Goal: Answer question/provide support: Share knowledge or assist other users

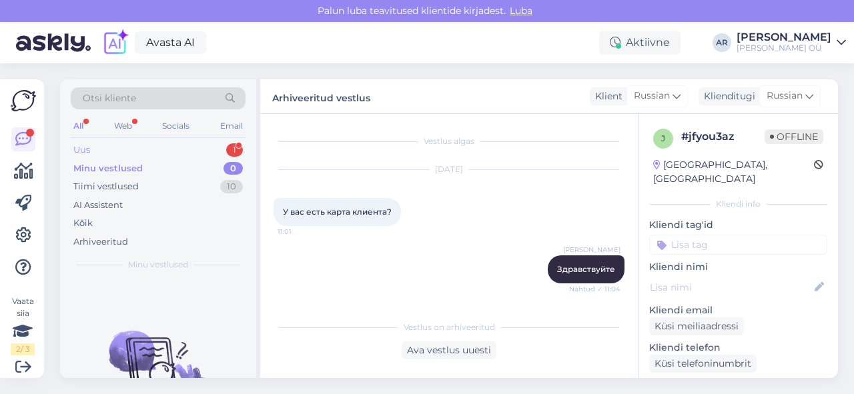
scroll to position [234, 0]
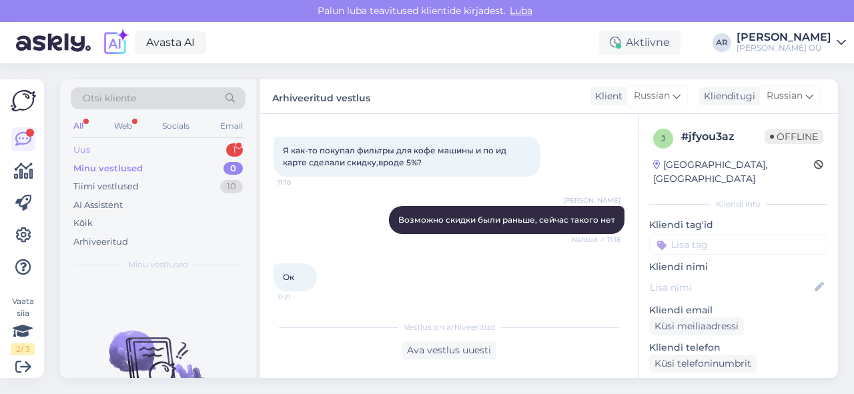
click at [125, 148] on div "Uus 1" at bounding box center [158, 150] width 175 height 19
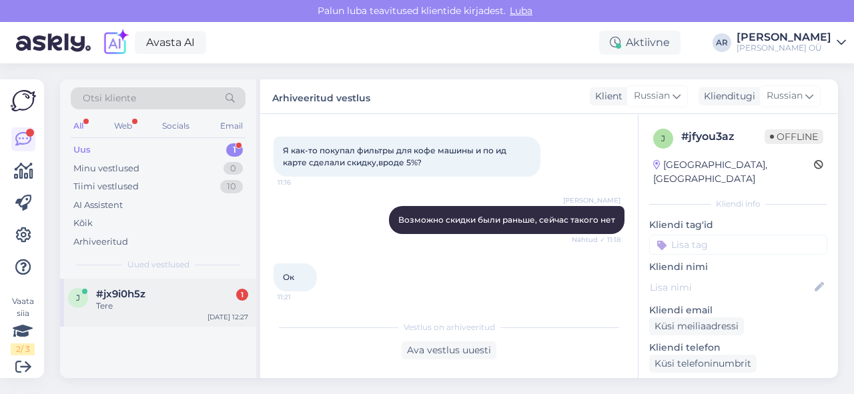
click at [189, 314] on div "j #jx9i0h5z 1 Tere [DATE] 12:27" at bounding box center [158, 303] width 196 height 48
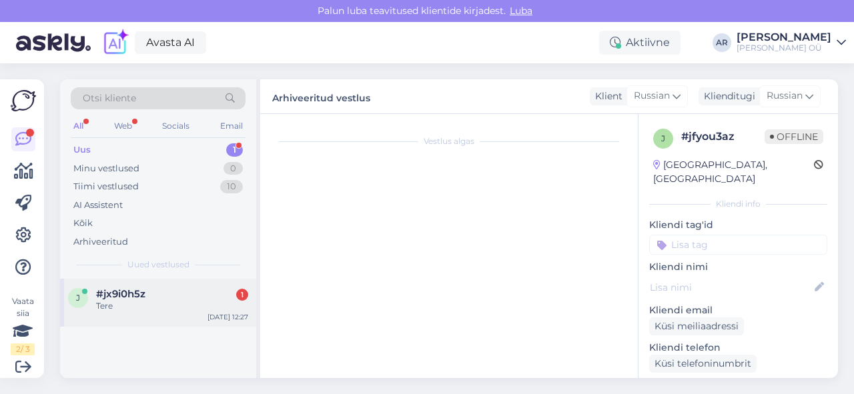
scroll to position [0, 0]
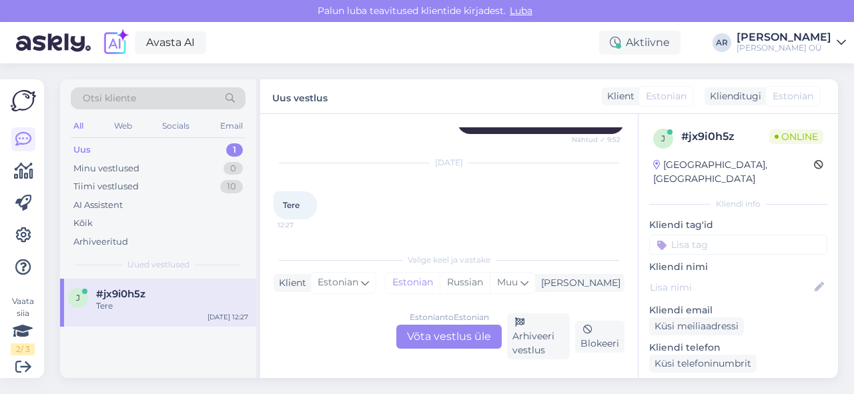
click at [439, 325] on div "Estonian to Estonian Võta vestlus üle" at bounding box center [448, 337] width 105 height 24
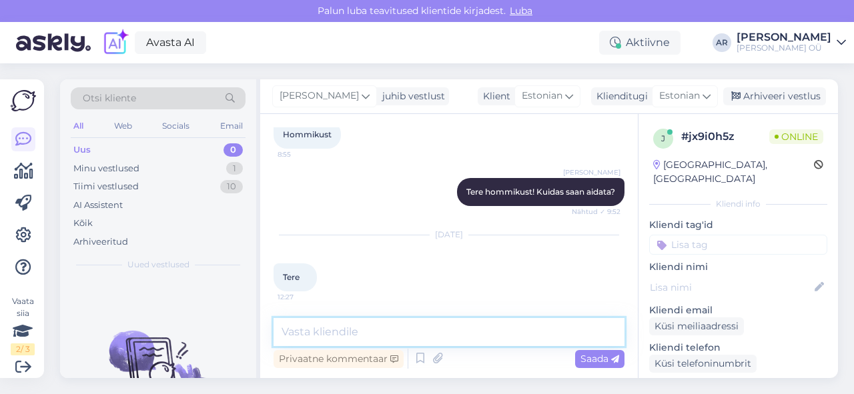
click at [439, 330] on textarea at bounding box center [449, 332] width 351 height 28
type textarea "Tere!"
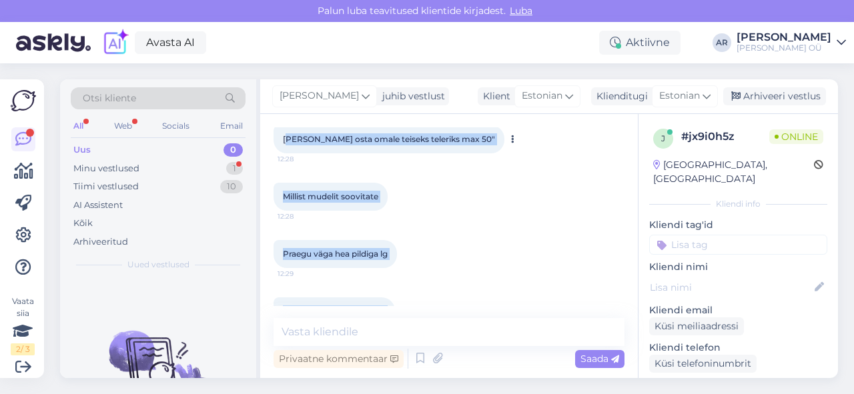
scroll to position [585, 0]
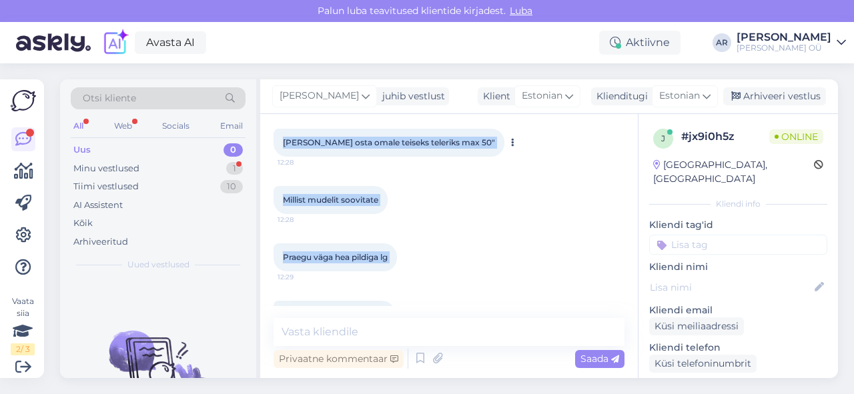
drag, startPoint x: 371, startPoint y: 278, endPoint x: 282, endPoint y: 145, distance: 159.7
click at [282, 145] on div "Vestlus algas [DATE] Tere 13:30 [PERSON_NAME] Tere! Kuidas saame aidata? Nähtud…" at bounding box center [455, 216] width 363 height 179
click at [282, 145] on div "[PERSON_NAME] osta omale teiseks teleriks max 50" 12:28" at bounding box center [389, 143] width 231 height 28
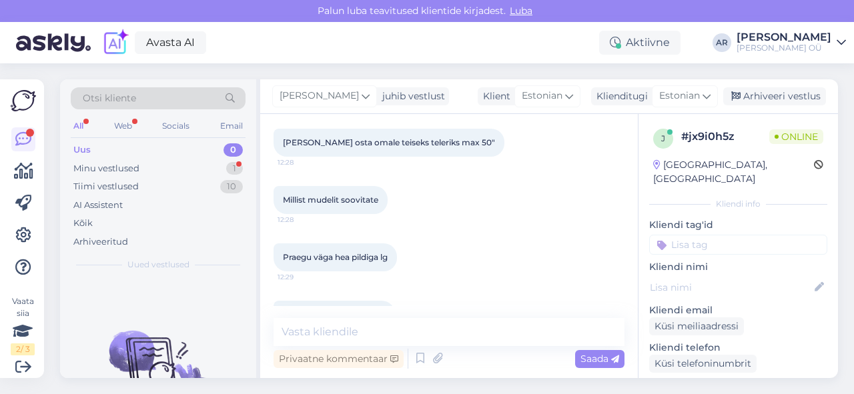
click at [381, 184] on div "Millist mudelit soovitate 12:28" at bounding box center [449, 199] width 351 height 57
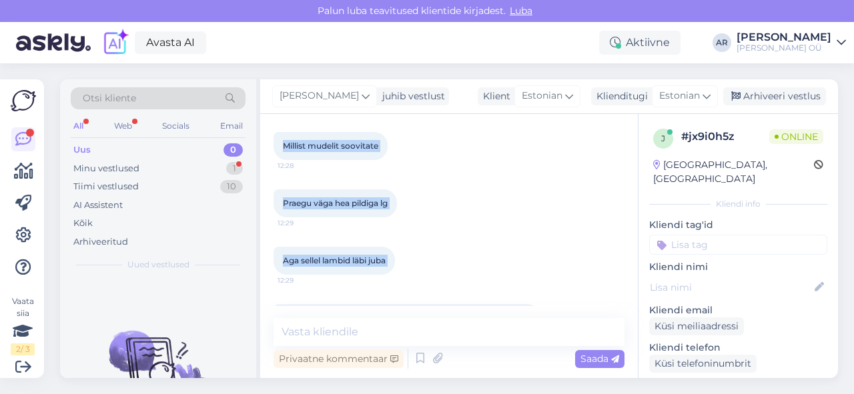
scroll to position [691, 0]
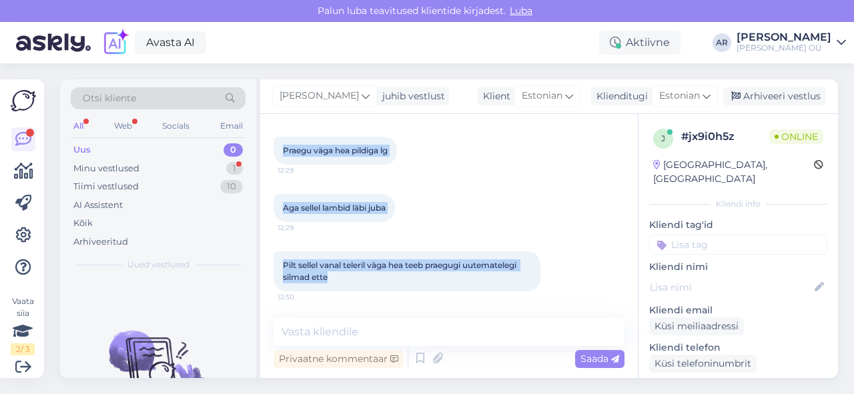
drag, startPoint x: 282, startPoint y: 184, endPoint x: 406, endPoint y: 304, distance: 172.7
click at [406, 304] on div "Vestlus algas [DATE] Tere 13:30 [PERSON_NAME] Tere! Kuidas saame aidata? Nähtud…" at bounding box center [455, 216] width 363 height 179
copy div "[PERSON_NAME] osta omale teiseks teleriks max 50" 12:28 Millist mudelit soovita…"
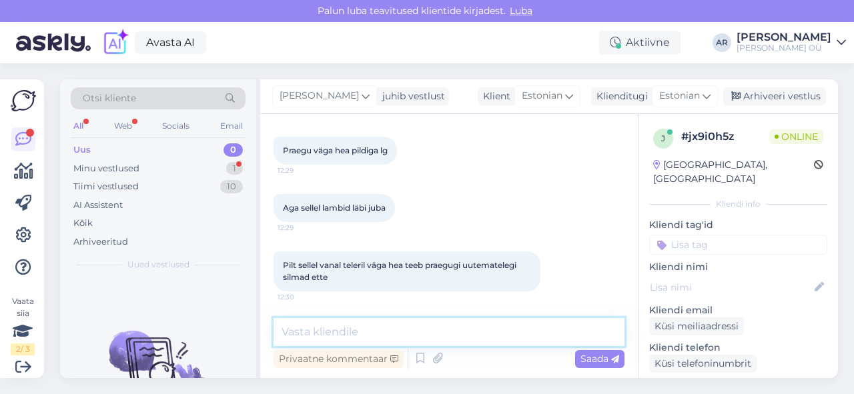
click at [388, 332] on textarea at bounding box center [449, 332] width 351 height 28
paste textarea "[URL][DOMAIN_NAME]"
type textarea "[URL][DOMAIN_NAME]"
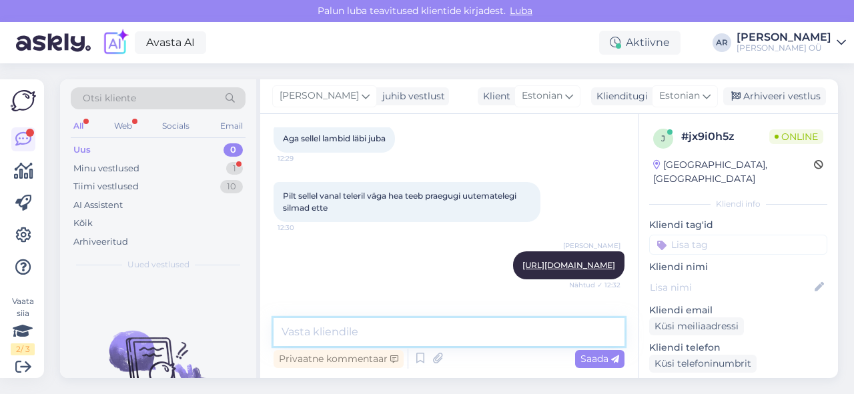
scroll to position [818, 0]
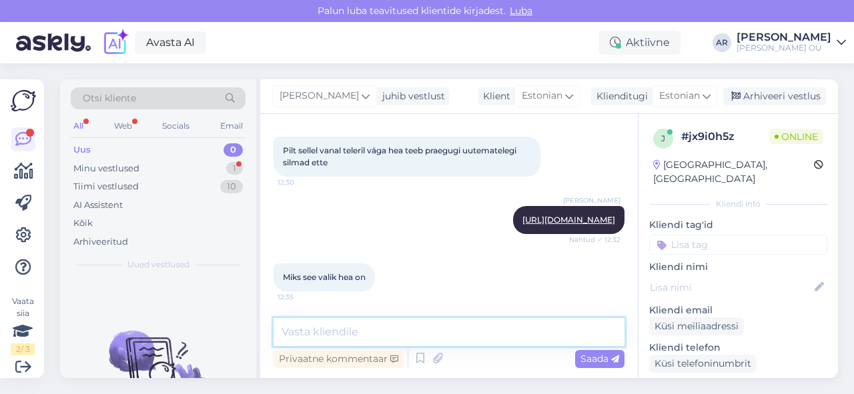
click at [402, 327] on textarea at bounding box center [449, 332] width 351 height 28
paste textarea "kui Sulle meeldis LG pildikvaliteet, siis C4-seeria OLED annab eriti [PERSON_NA…"
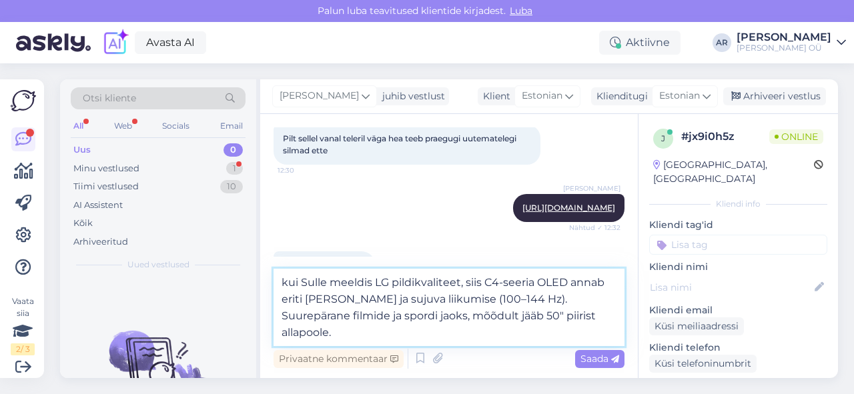
scroll to position [832, 0]
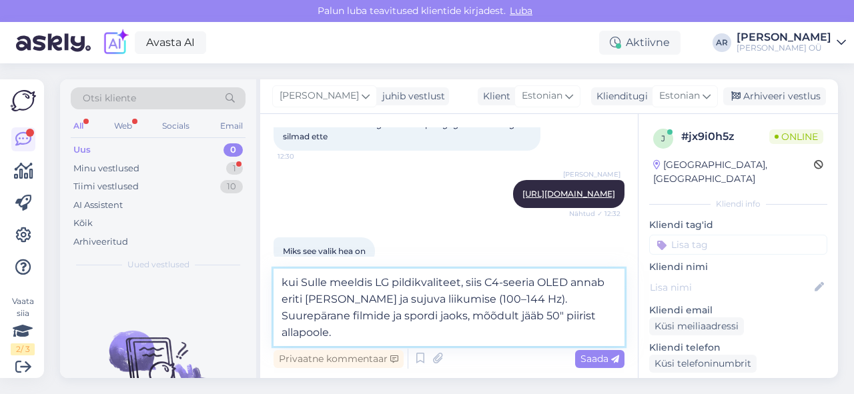
click at [372, 282] on textarea "kui Sulle meeldis LG pildikvaliteet, siis C4-seeria OLED annab eriti [PERSON_NA…" at bounding box center [449, 307] width 351 height 77
drag, startPoint x: 325, startPoint y: 282, endPoint x: 302, endPoint y: 282, distance: 23.4
click at [302, 282] on textarea "kui Sulle meeldiks LG pildikvaliteet, siis C4-seeria OLED annab eriti [PERSON_N…" at bounding box center [449, 307] width 351 height 77
type textarea "kui meeldiks LG pildikvaliteet, siis C4-seeria OLED annab eriti [PERSON_NAME] j…"
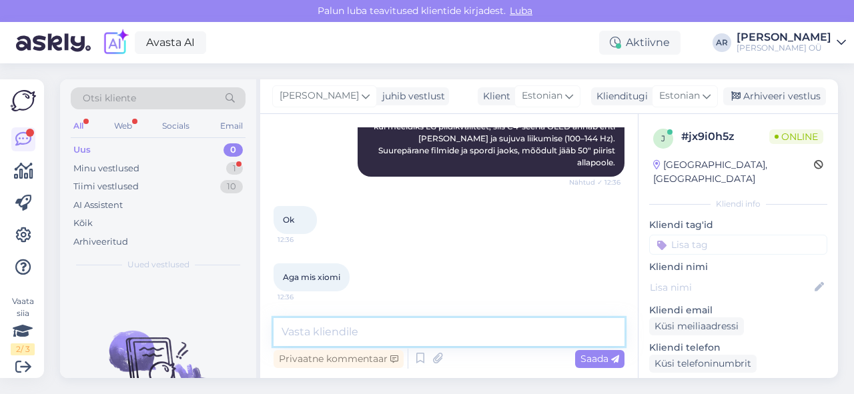
scroll to position [1072, 0]
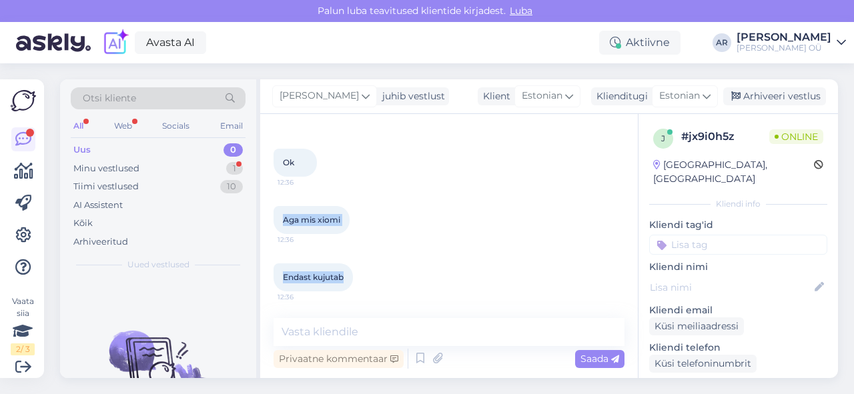
drag, startPoint x: 342, startPoint y: 278, endPoint x: 267, endPoint y: 215, distance: 97.6
click at [267, 215] on div "Vestlus algas [DATE] Tere 13:30 [PERSON_NAME] Tere! Kuidas saame aidata? Nähtud…" at bounding box center [449, 246] width 378 height 264
copy div "Aga mis xiomi 12:36 Endast kujutab"
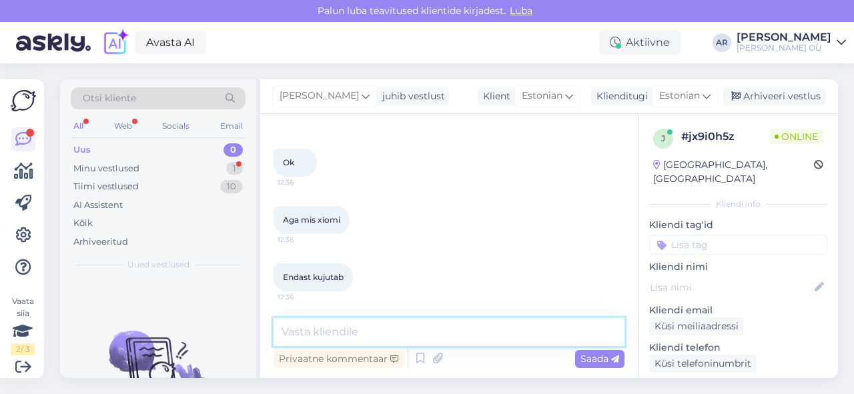
click at [392, 323] on textarea at bounding box center [449, 332] width 351 height 28
paste textarea "[URL][DOMAIN_NAME]"
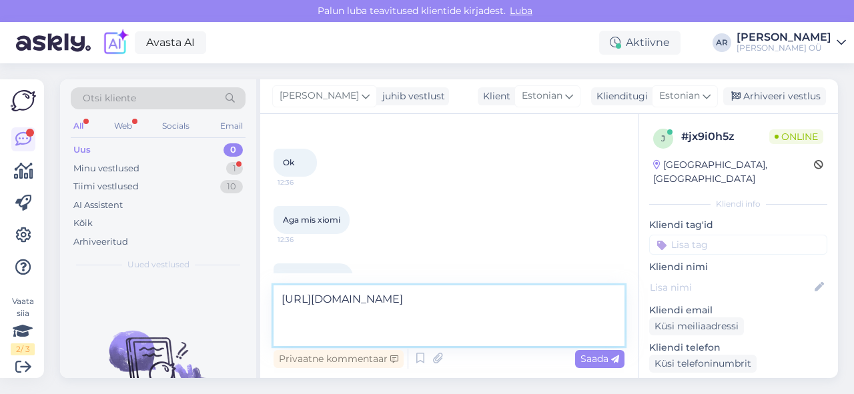
scroll to position [1086, 0]
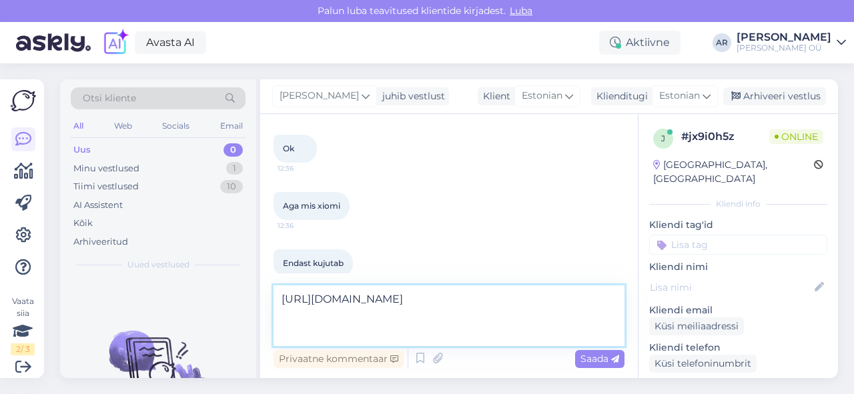
paste textarea "Xiaomi A Pro 2026 50" 4K QLED Google TV 4K QLED paneel, HDR10+; MEMC sujuvamaks…"
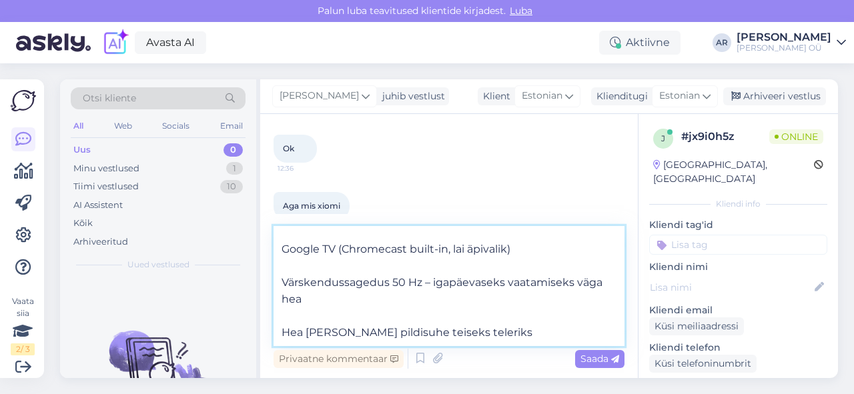
scroll to position [89, 0]
click at [284, 328] on textarea "[URL][DOMAIN_NAME] Xiaomi A Pro 2026 50" 4K QLED Google TV 4K QLED paneel, HDR1…" at bounding box center [449, 286] width 351 height 120
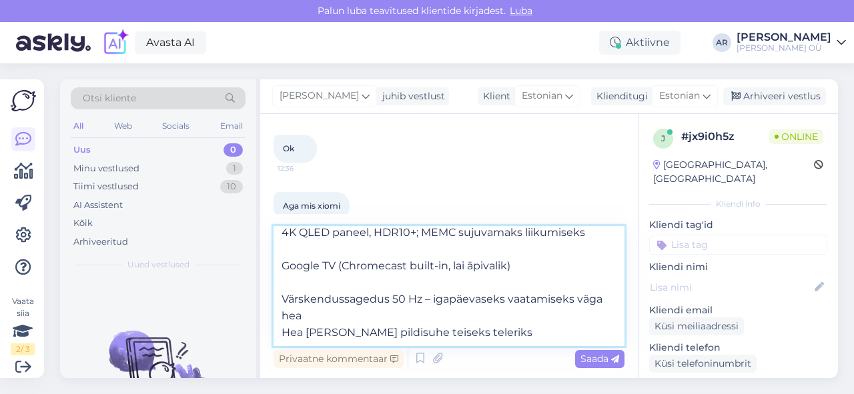
scroll to position [74, 0]
click at [283, 299] on textarea "[URL][DOMAIN_NAME] Xiaomi A Pro 2026 50" 4K QLED Google TV 4K QLED paneel, HDR1…" at bounding box center [449, 286] width 351 height 120
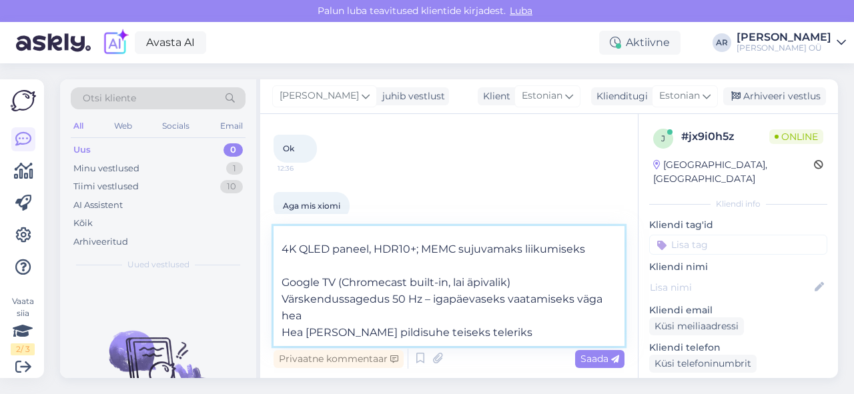
scroll to position [57, 0]
click at [281, 276] on textarea "[URL][DOMAIN_NAME] Xiaomi A Pro 2026 50" 4K QLED Google TV 4K QLED paneel, HDR1…" at bounding box center [449, 286] width 351 height 120
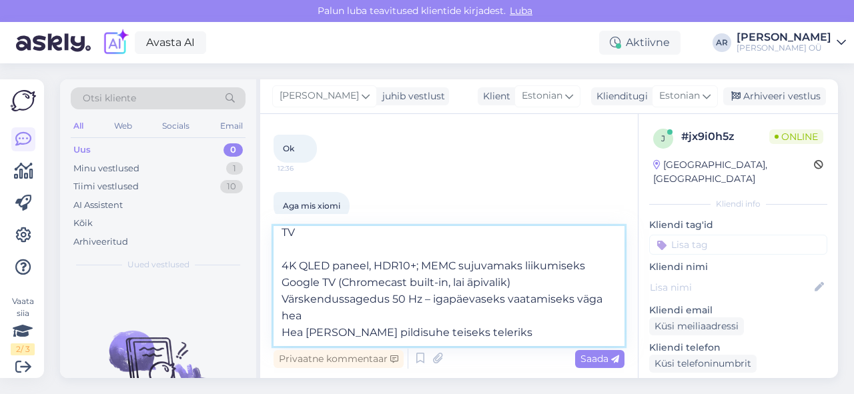
scroll to position [40, 0]
click at [282, 267] on textarea "[URL][DOMAIN_NAME] Xiaomi A Pro 2026 50" 4K QLED Google TV 4K QLED paneel, HDR1…" at bounding box center [449, 286] width 351 height 120
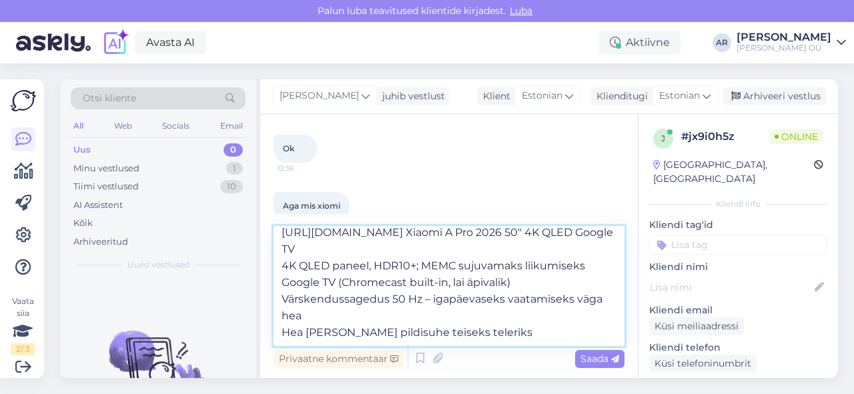
scroll to position [0, 0]
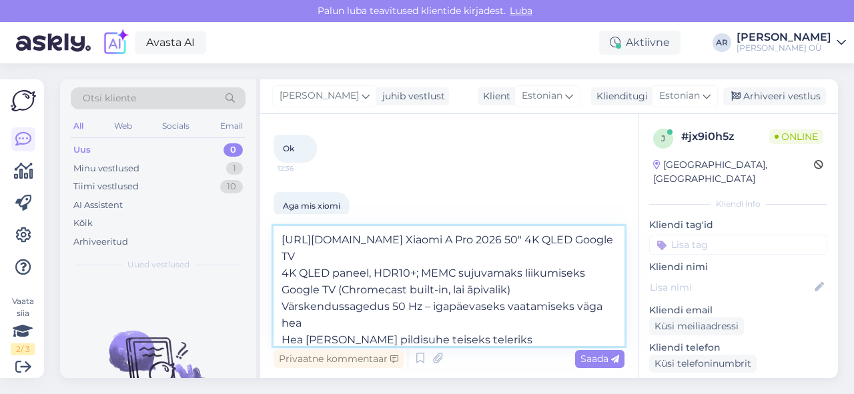
drag, startPoint x: 581, startPoint y: 275, endPoint x: 354, endPoint y: 274, distance: 226.9
click at [354, 274] on textarea "[URL][DOMAIN_NAME] Xiaomi A Pro 2026 50" 4K QLED Google TV 4K QLED paneel, HDR1…" at bounding box center [449, 286] width 351 height 120
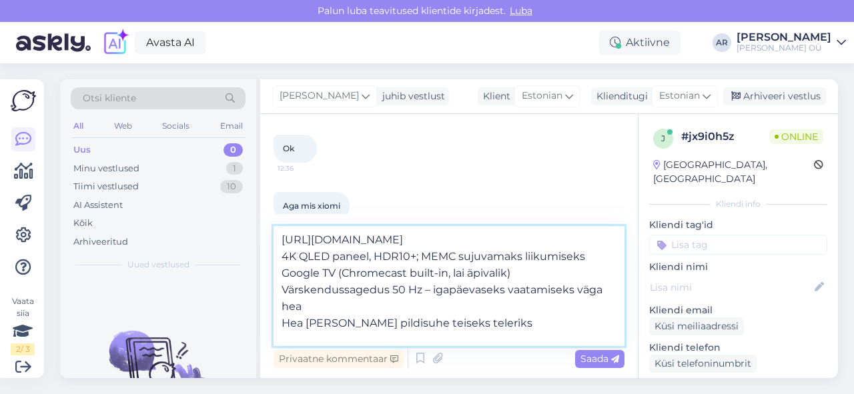
drag, startPoint x: 513, startPoint y: 311, endPoint x: 342, endPoint y: 303, distance: 171.7
click at [342, 303] on textarea "[URL][DOMAIN_NAME] 4K QLED paneel, HDR10+; MEMC sujuvamaks liikumiseks Google T…" at bounding box center [449, 286] width 351 height 120
click at [282, 332] on textarea "[URL][DOMAIN_NAME] 4K QLED paneel, HDR10+; MEMC sujuvamaks liikumiseks Google T…" at bounding box center [449, 286] width 351 height 120
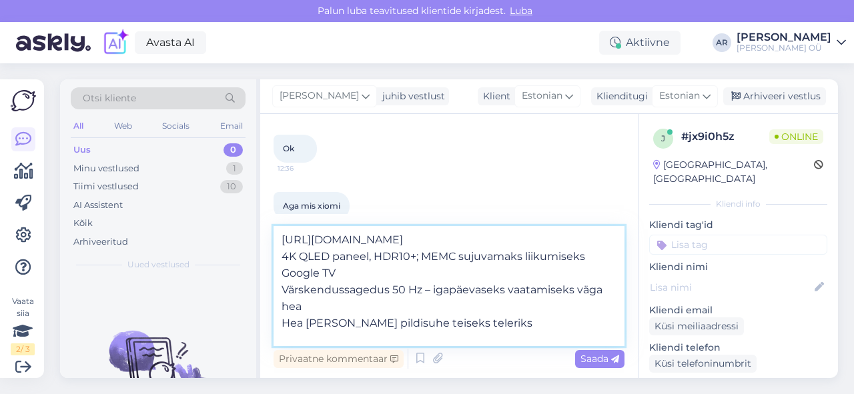
click at [510, 336] on textarea "[URL][DOMAIN_NAME] 4K QLED paneel, HDR10+; MEMC sujuvamaks liikumiseks Google T…" at bounding box center [449, 286] width 351 height 120
drag, startPoint x: 510, startPoint y: 336, endPoint x: 288, endPoint y: 337, distance: 222.2
click at [288, 337] on textarea "[URL][DOMAIN_NAME] 4K QLED paneel, HDR10+; MEMC sujuvamaks liikumiseks Google T…" at bounding box center [449, 286] width 351 height 120
type textarea "[URL][DOMAIN_NAME] 4K QLED paneel, HDR10+; MEMC sujuvamaks liikumiseks Google T…"
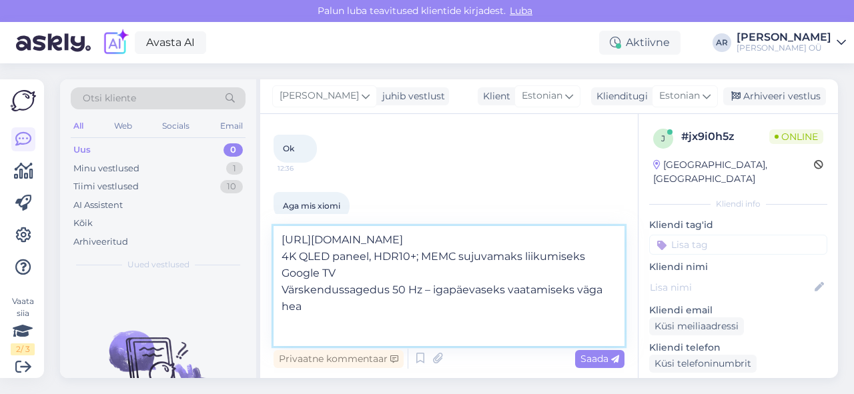
click at [392, 328] on textarea "[URL][DOMAIN_NAME] 4K QLED paneel, HDR10+; MEMC sujuvamaks liikumiseks Google T…" at bounding box center [449, 286] width 351 height 120
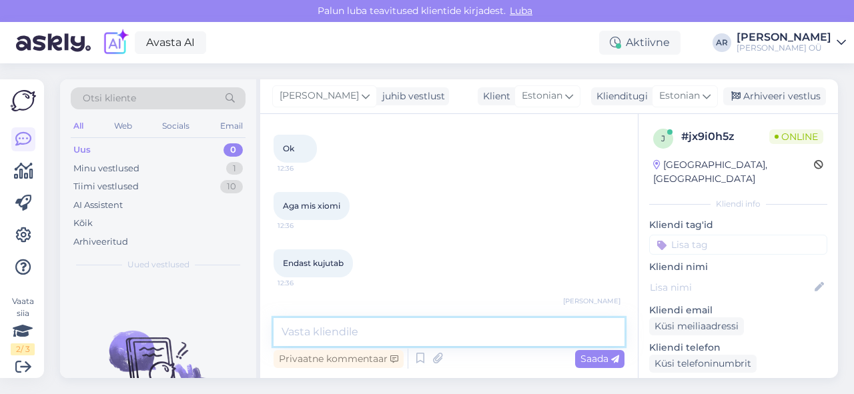
scroll to position [0, 0]
